Goal: Task Accomplishment & Management: Manage account settings

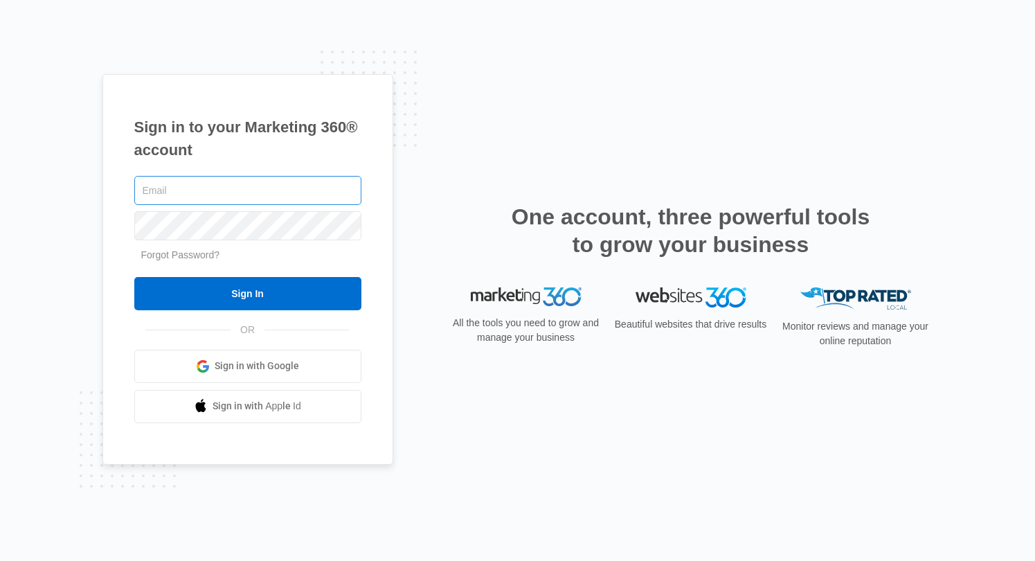
click at [178, 193] on input "text" at bounding box center [247, 190] width 227 height 29
type input "[EMAIL_ADDRESS][DOMAIN_NAME]"
click at [197, 253] on link "Forgot Password?" at bounding box center [180, 254] width 79 height 11
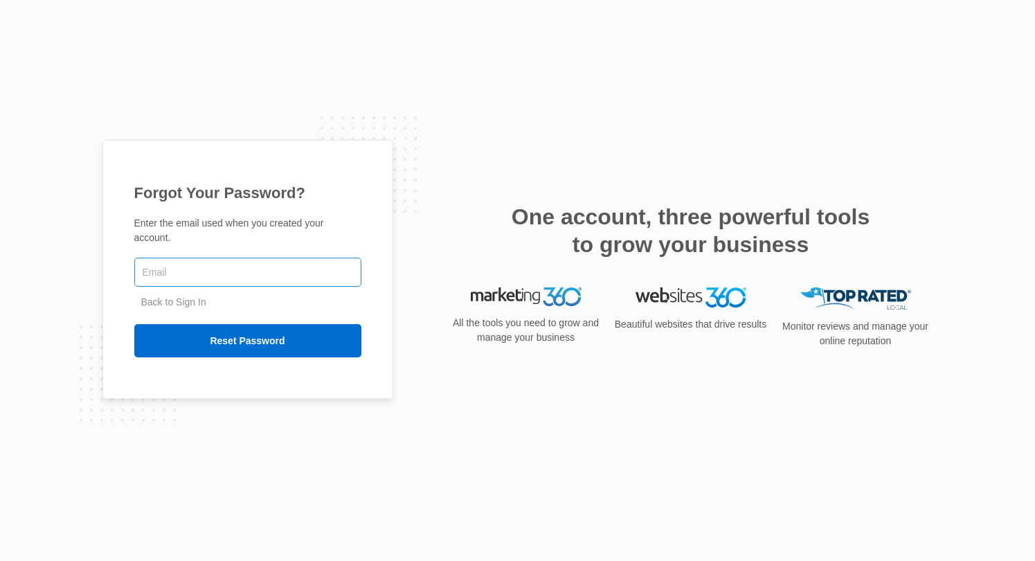
click at [260, 282] on input "text" at bounding box center [247, 271] width 227 height 29
type input "[EMAIL_ADDRESS][PERSON_NAME][DOMAIN_NAME]"
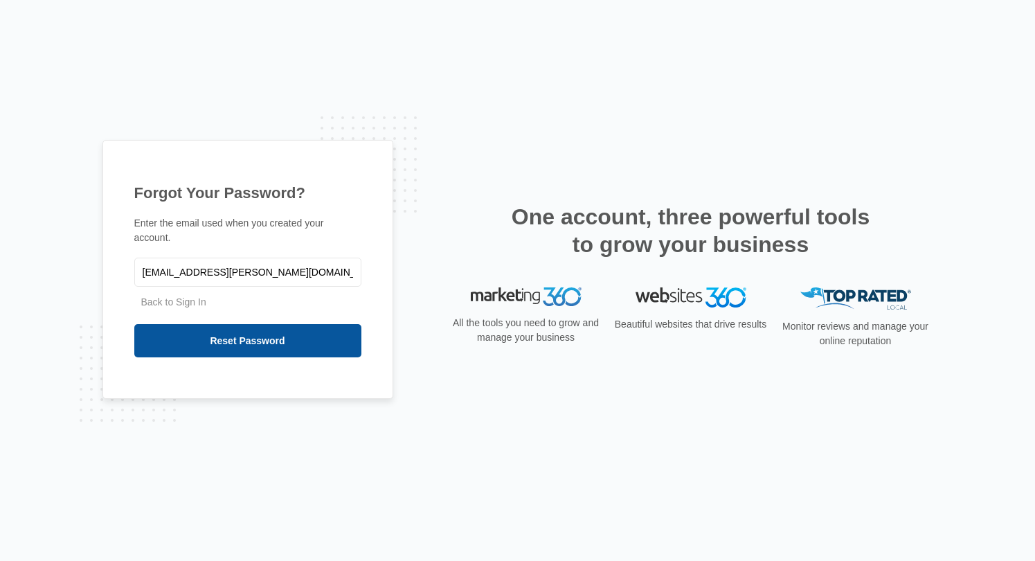
click at [257, 341] on input "Reset Password" at bounding box center [247, 340] width 227 height 33
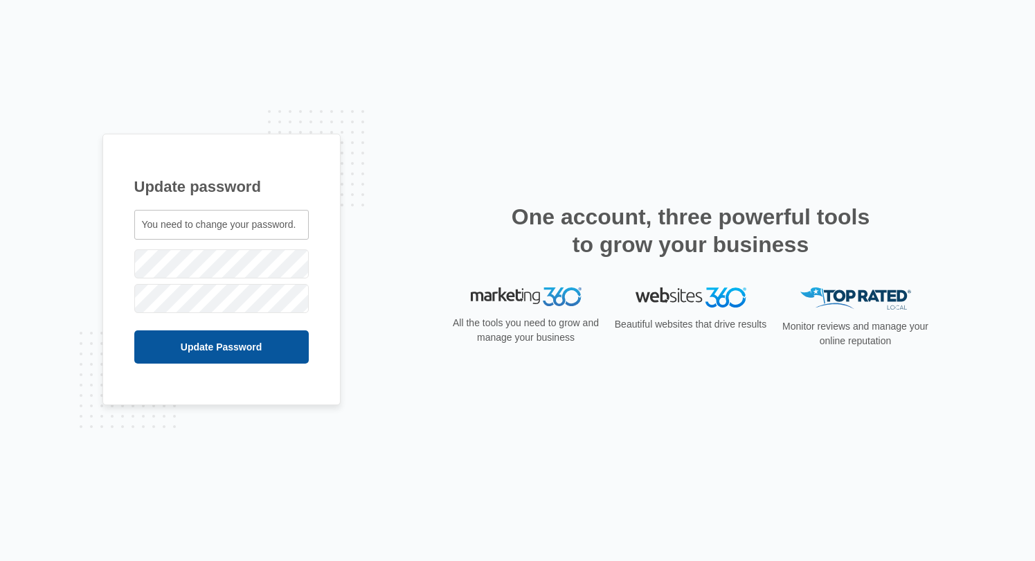
click at [217, 347] on input "Update Password" at bounding box center [221, 346] width 174 height 33
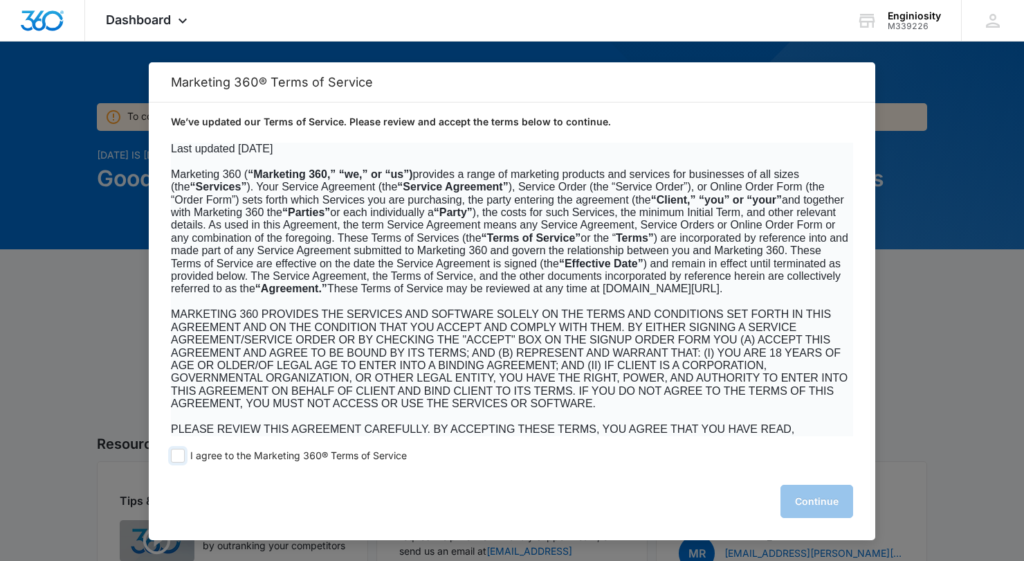
click at [251, 454] on span "I agree to the Marketing 360® Terms of Service" at bounding box center [298, 455] width 217 height 13
click at [185, 454] on input "I agree to the Marketing 360® Terms of Service" at bounding box center [178, 456] width 14 height 14
checkbox input "true"
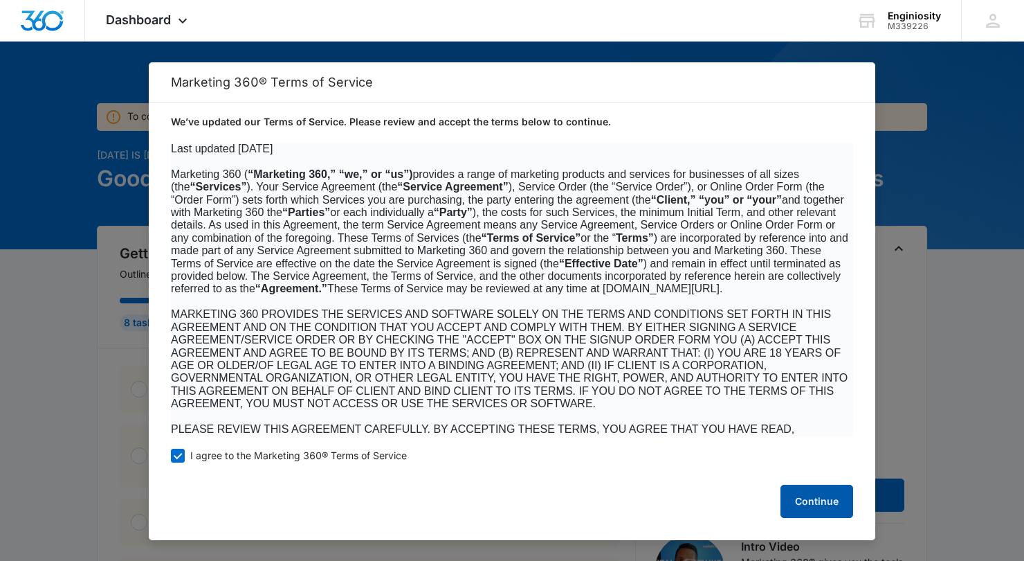
click at [815, 493] on button "Continue" at bounding box center [817, 501] width 73 height 33
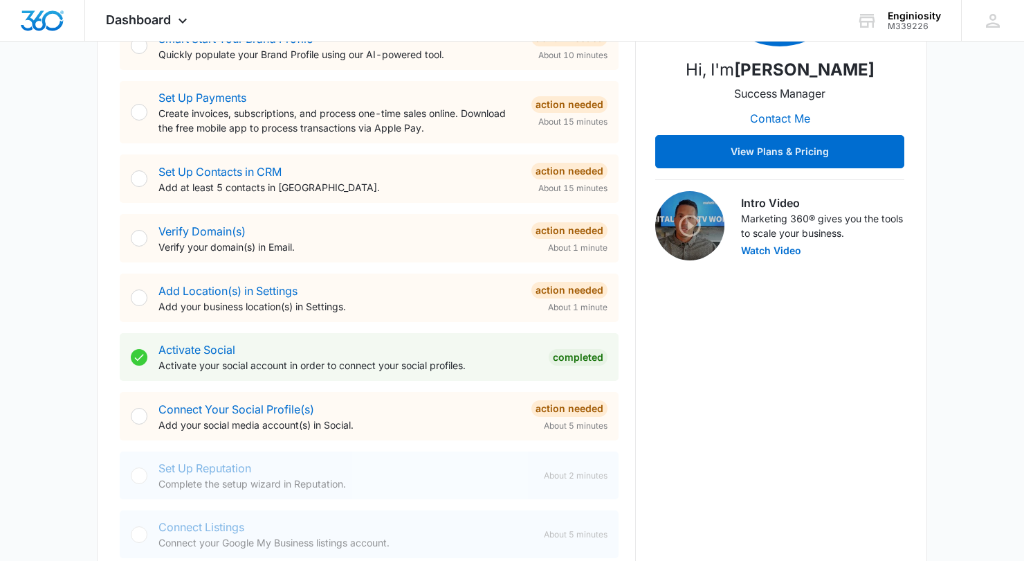
scroll to position [345, 0]
